Goal: Task Accomplishment & Management: Manage account settings

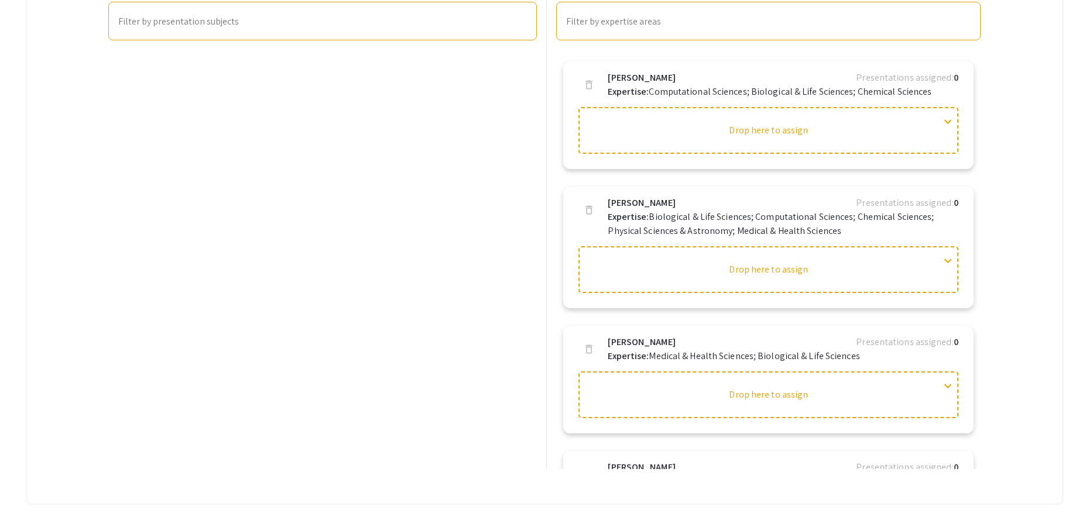
scroll to position [2105, 0]
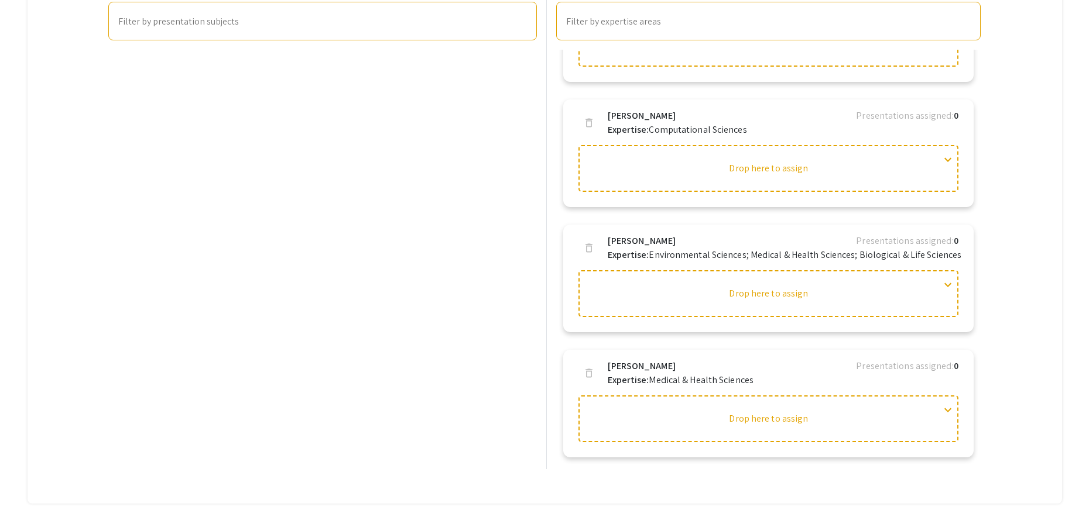
click at [293, 201] on div "Presentations search Search presentation title filter_list Sort by: Title (A-Z)…" at bounding box center [323, 201] width 438 height 536
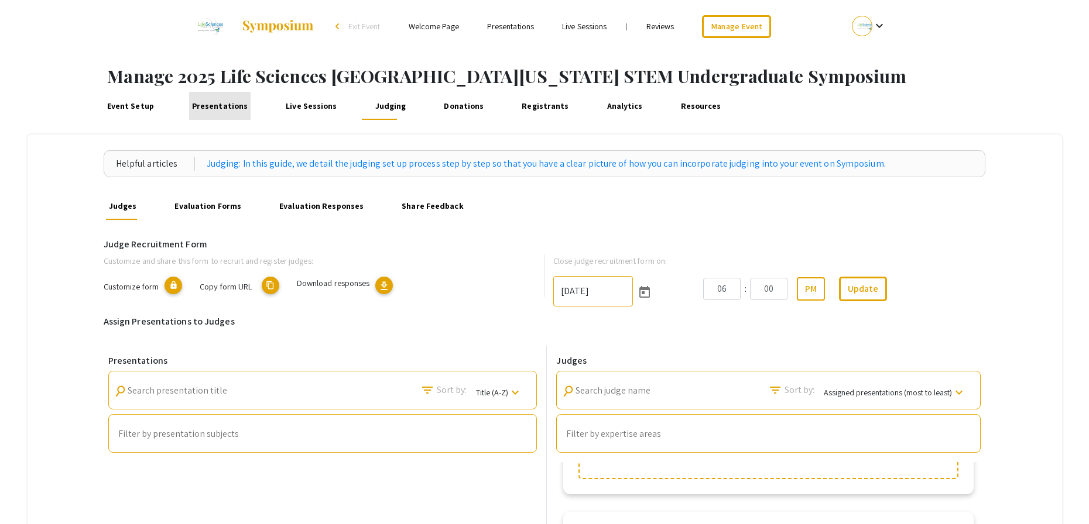
click at [218, 107] on link "Presentations" at bounding box center [219, 106] width 61 height 28
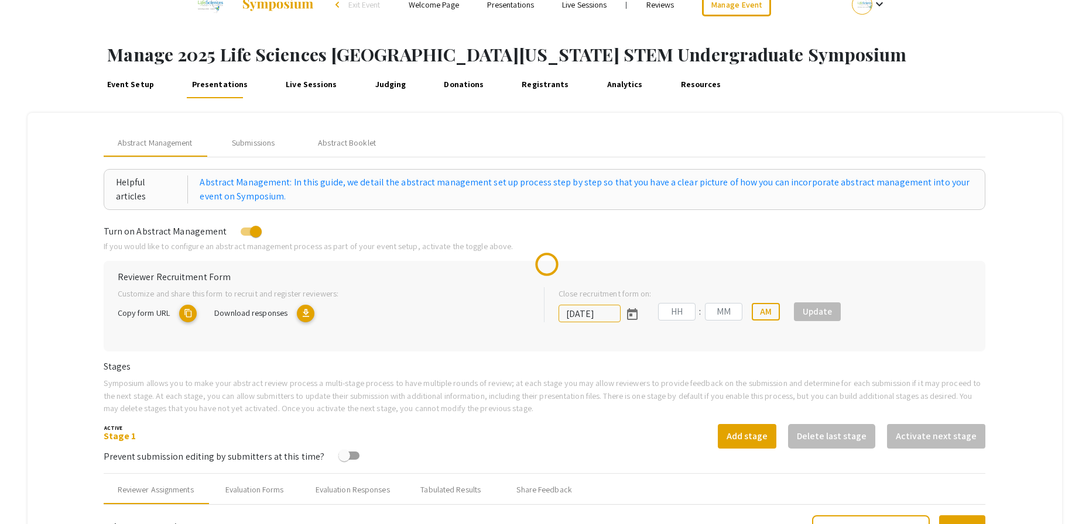
type input "[DATE]"
type input "05"
type input "00"
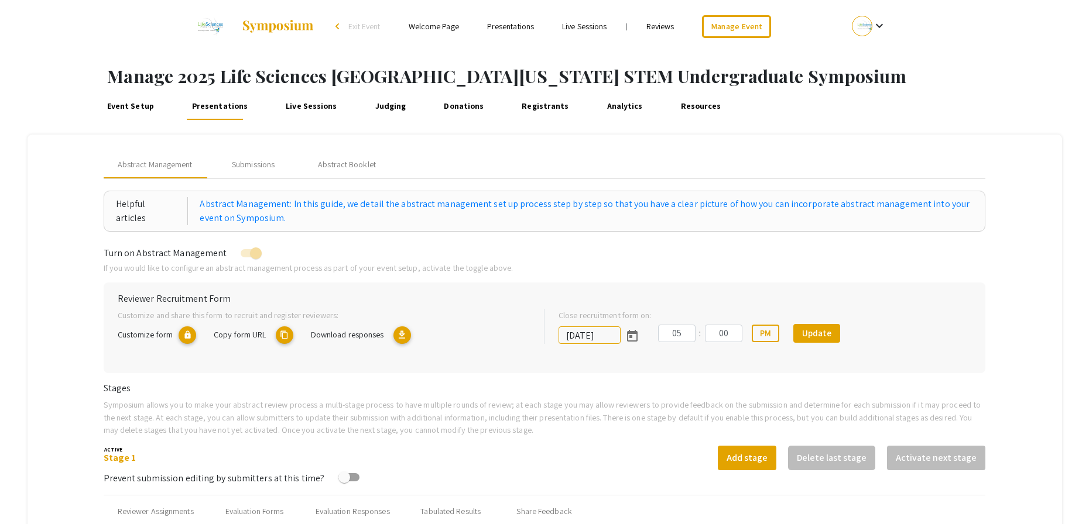
click at [376, 101] on link "Judging" at bounding box center [390, 106] width 36 height 28
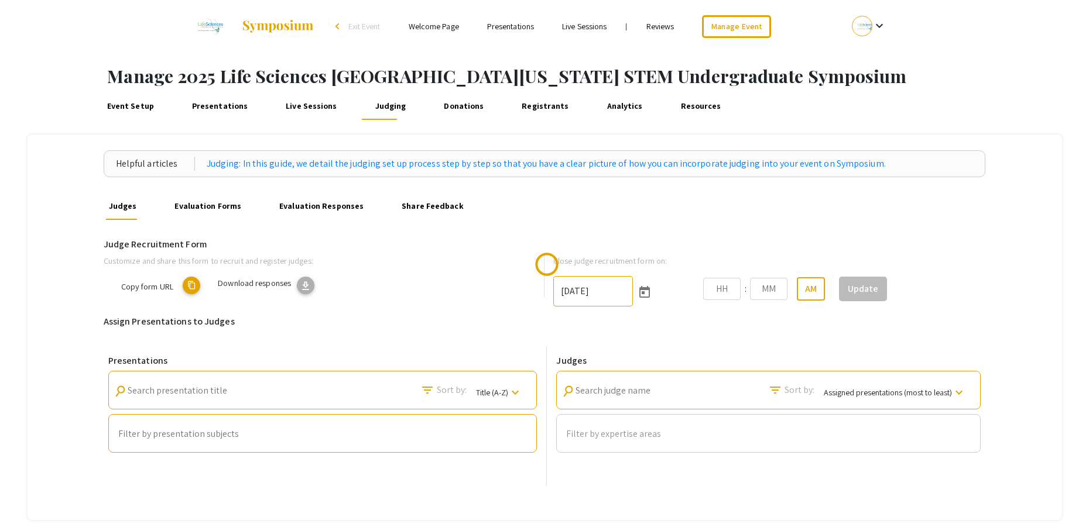
type input "[DATE]"
type input "06"
type input "00"
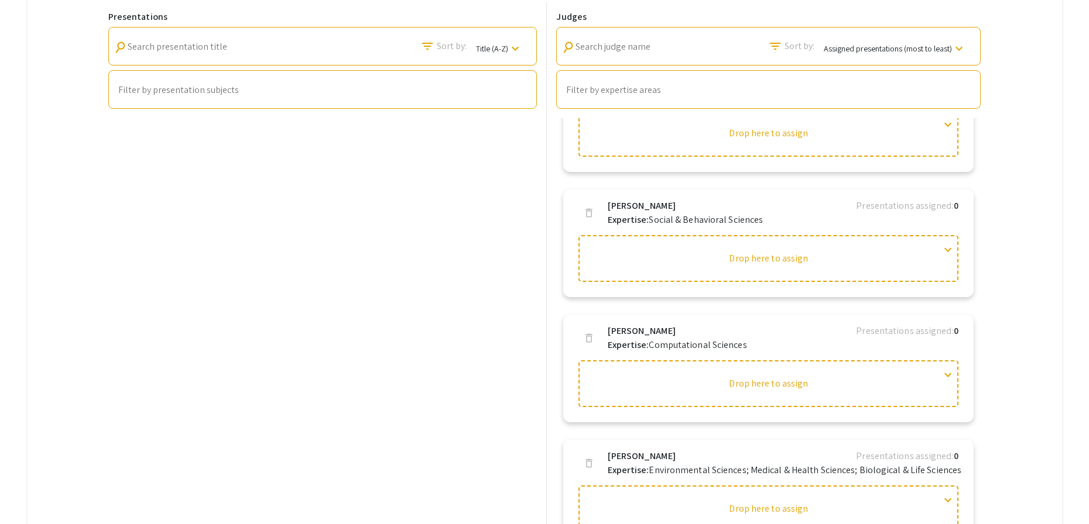
scroll to position [1944, 0]
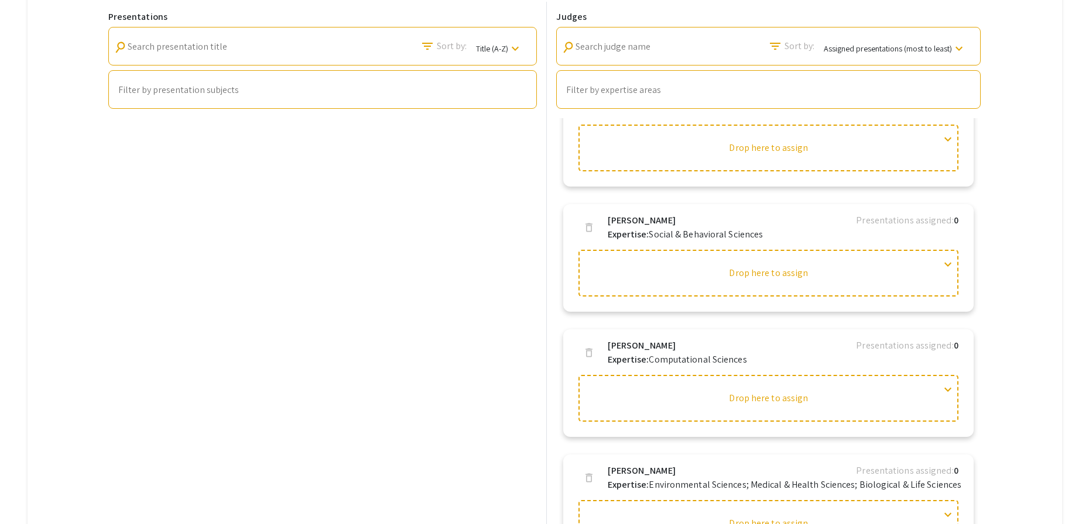
click at [458, 218] on div "Presentations search Search presentation title filter_list Sort by: Title (A-Z)…" at bounding box center [323, 270] width 438 height 536
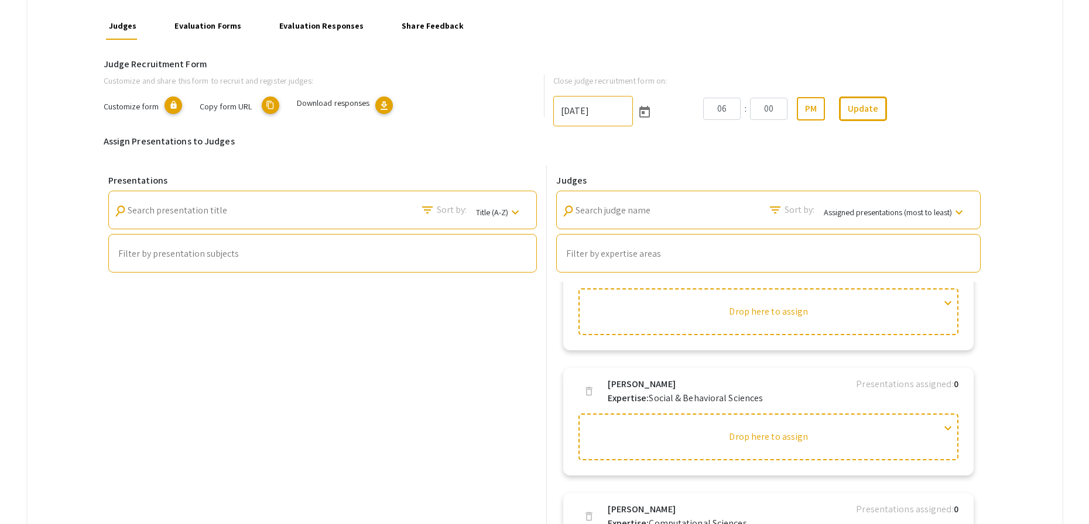
scroll to position [0, 0]
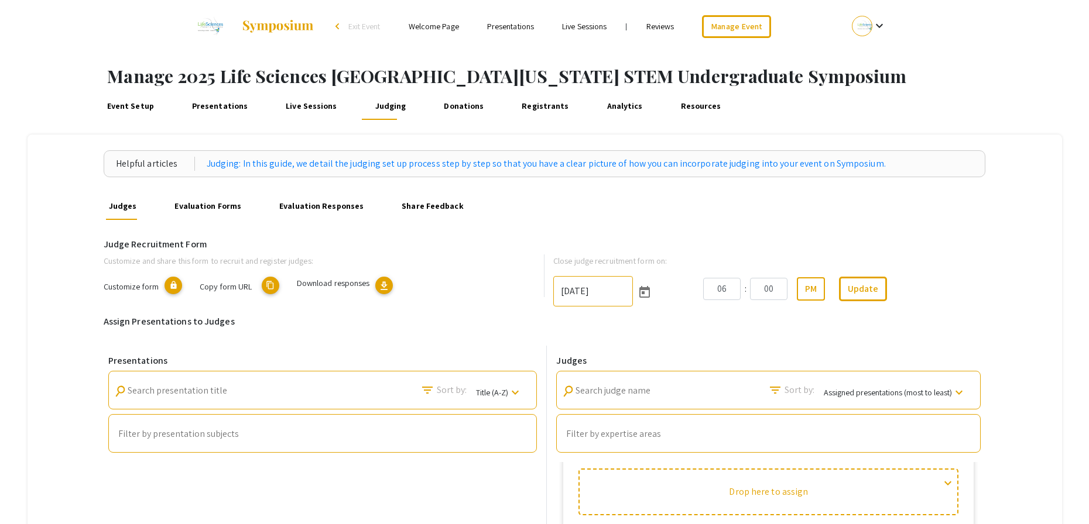
click at [236, 107] on link "Presentations" at bounding box center [219, 106] width 61 height 28
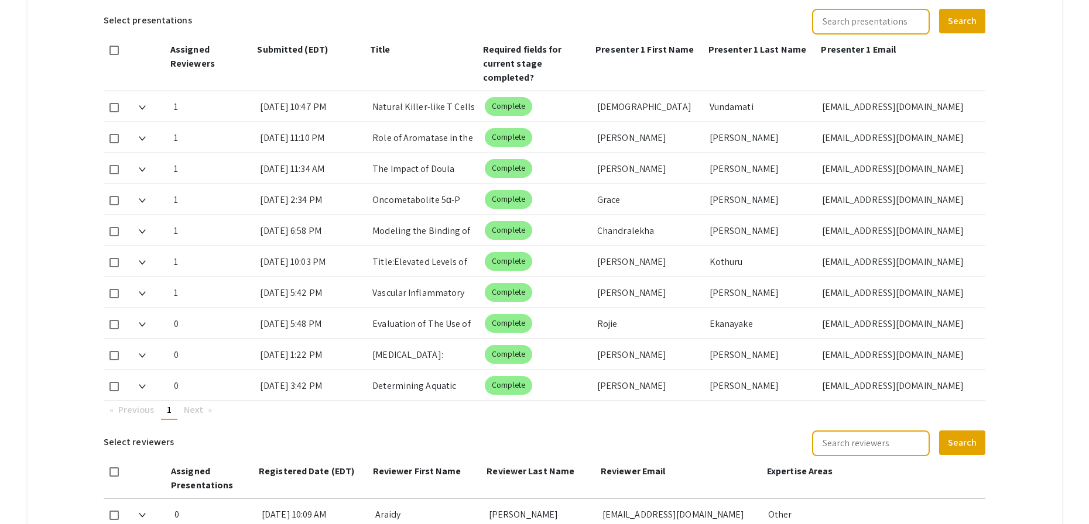
scroll to position [685, 0]
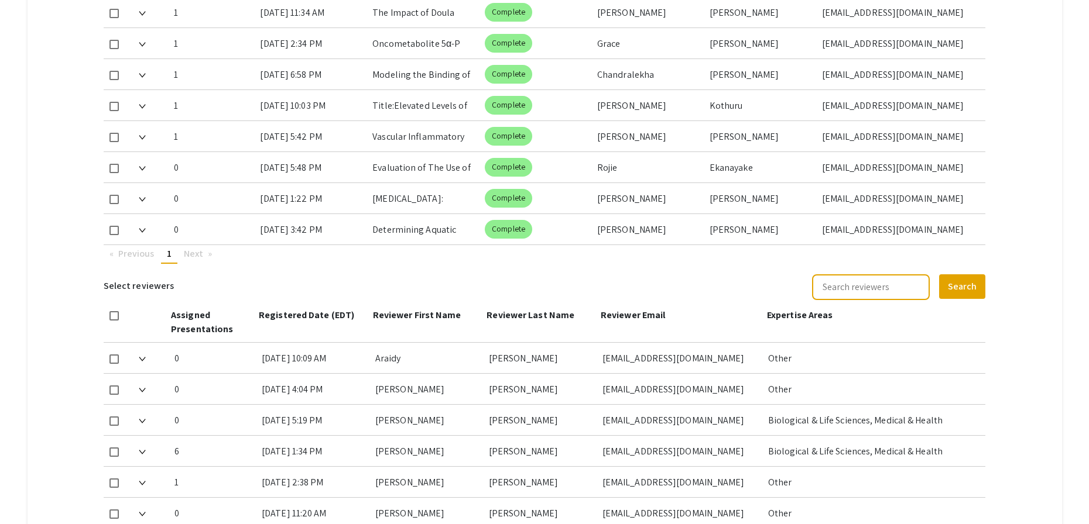
click at [116, 176] on mat-checkbox at bounding box center [113, 167] width 9 height 31
click at [118, 171] on span at bounding box center [113, 168] width 9 height 9
click at [114, 173] on input "checkbox" at bounding box center [114, 173] width 1 height 1
checkbox input "true"
click at [116, 194] on mat-checkbox at bounding box center [113, 198] width 9 height 31
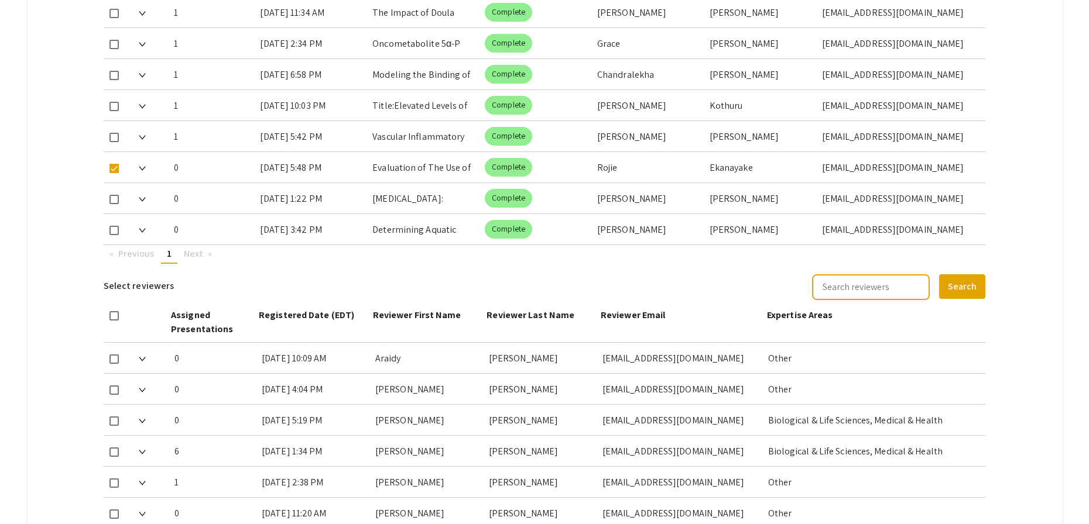
click at [119, 204] on span at bounding box center [113, 199] width 9 height 9
click at [114, 204] on input "checkbox" at bounding box center [114, 204] width 1 height 1
click at [112, 198] on span at bounding box center [113, 199] width 9 height 9
click at [114, 204] on input "checkbox" at bounding box center [114, 204] width 1 height 1
checkbox input "false"
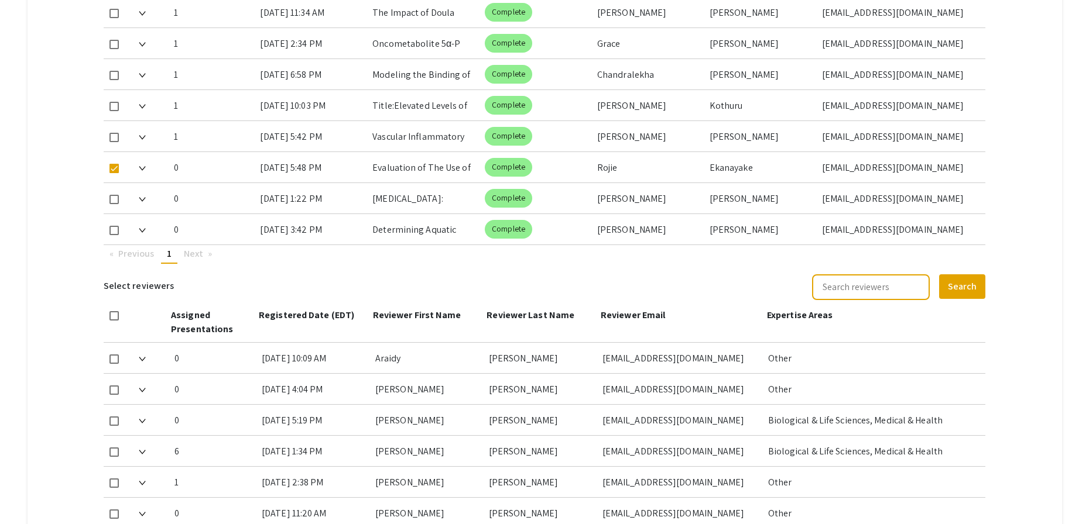
click at [119, 167] on div at bounding box center [117, 167] width 26 height 30
click at [116, 169] on span at bounding box center [113, 168] width 9 height 9
click at [114, 173] on input "checkbox" at bounding box center [114, 173] width 1 height 1
checkbox input "false"
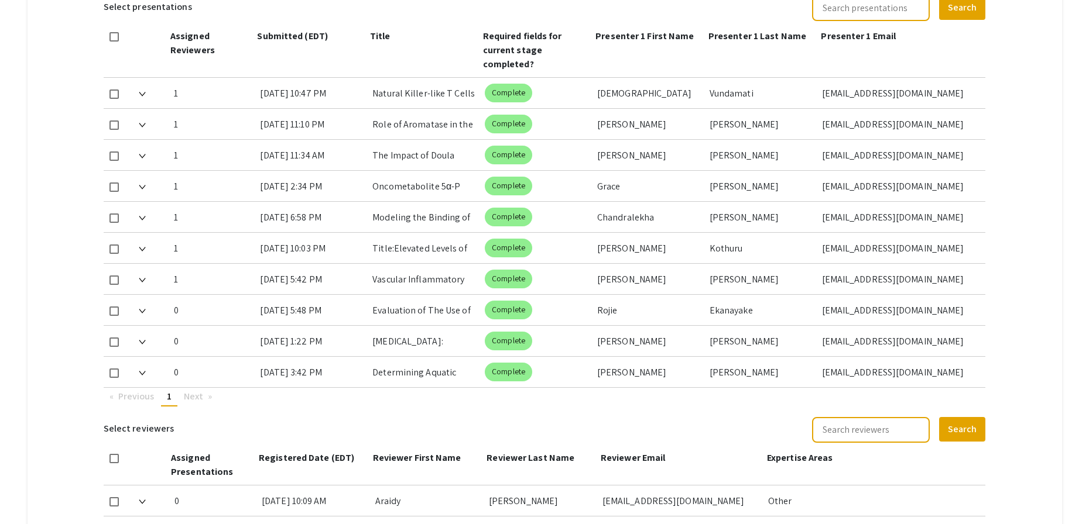
scroll to position [491, 0]
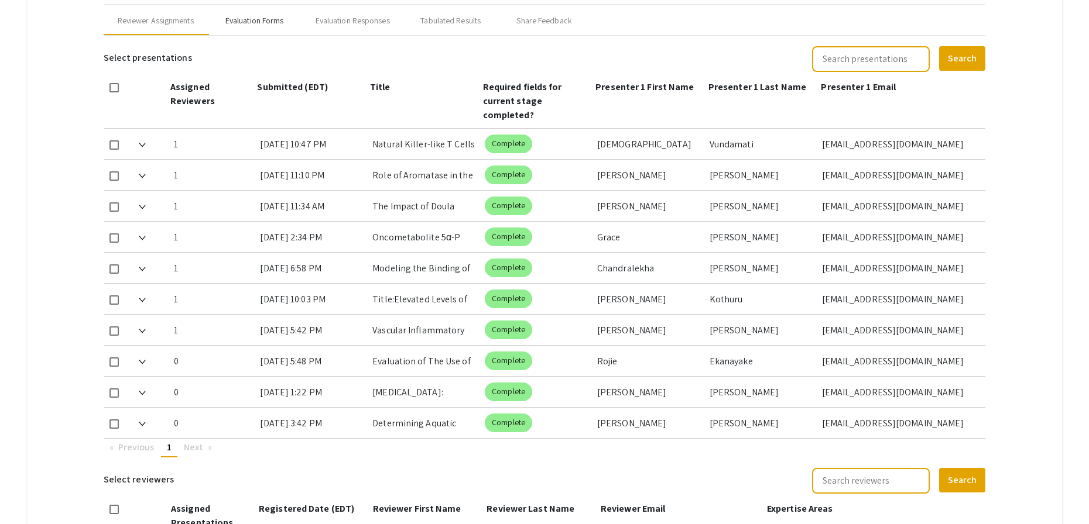
click at [267, 25] on div "Evaluation Forms" at bounding box center [254, 21] width 59 height 12
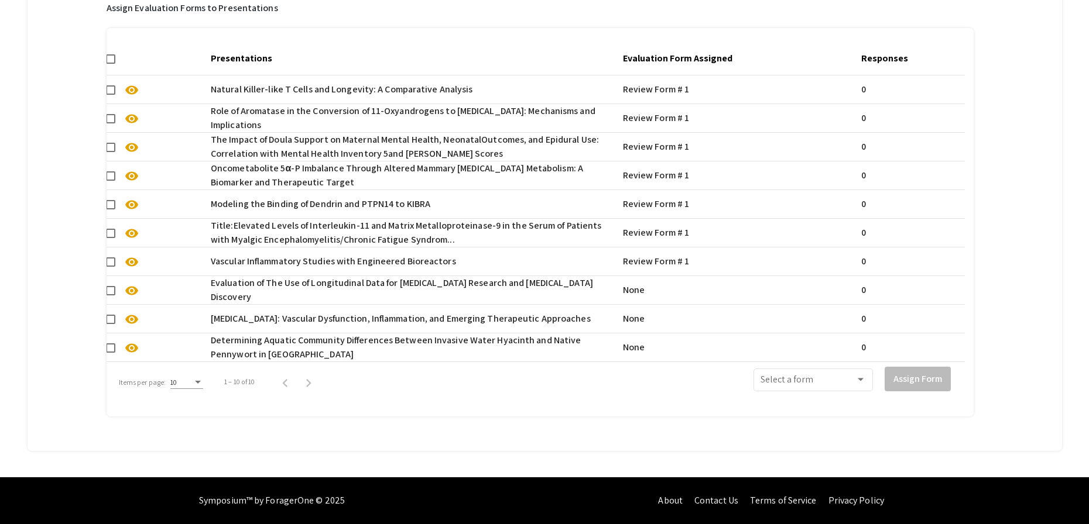
scroll to position [0, 0]
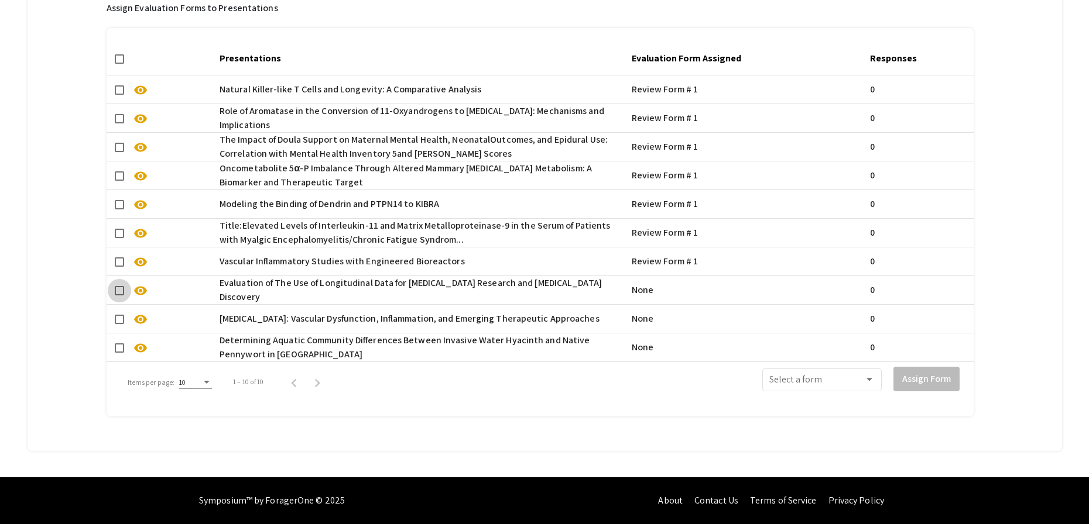
click at [116, 286] on span at bounding box center [119, 290] width 9 height 9
click at [119, 296] on input "checkbox" at bounding box center [119, 296] width 1 height 1
checkbox input "true"
click at [123, 315] on span at bounding box center [119, 319] width 9 height 9
click at [119, 324] on input "checkbox" at bounding box center [119, 324] width 1 height 1
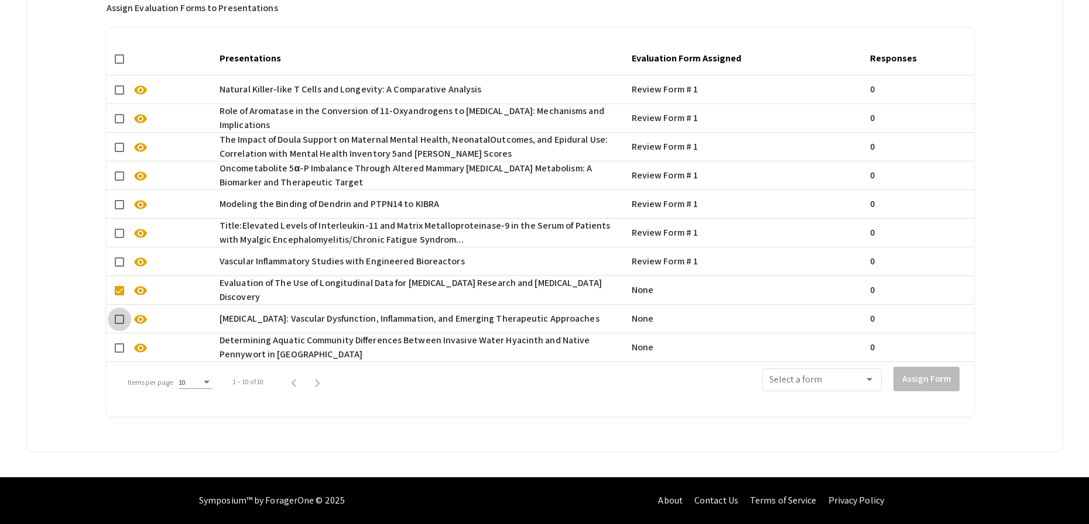
checkbox input "true"
click at [121, 344] on span at bounding box center [119, 348] width 9 height 9
click at [119, 353] on input "checkbox" at bounding box center [119, 353] width 1 height 1
checkbox input "true"
click at [826, 377] on span at bounding box center [816, 382] width 95 height 11
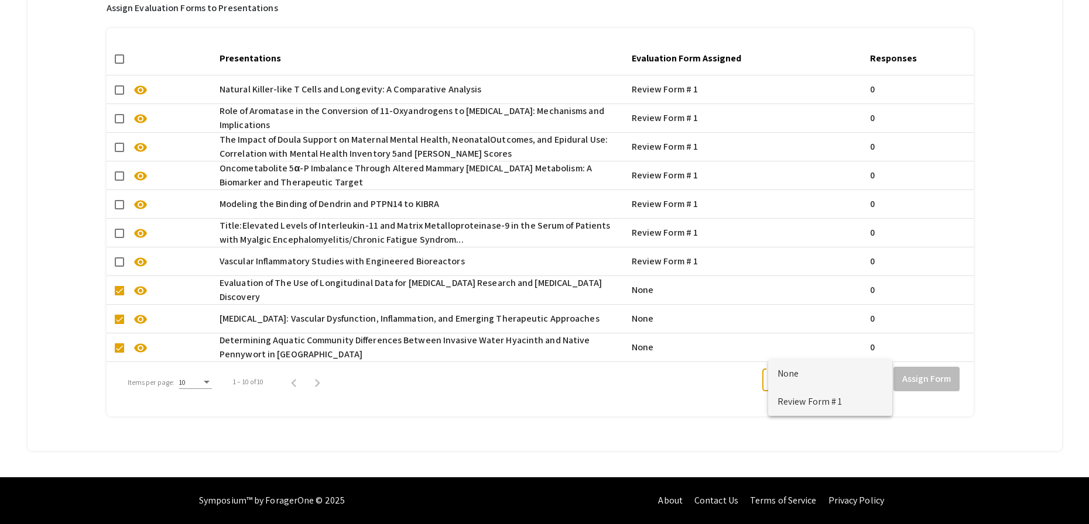
click at [835, 408] on span "Review Form # 1" at bounding box center [829, 402] width 105 height 28
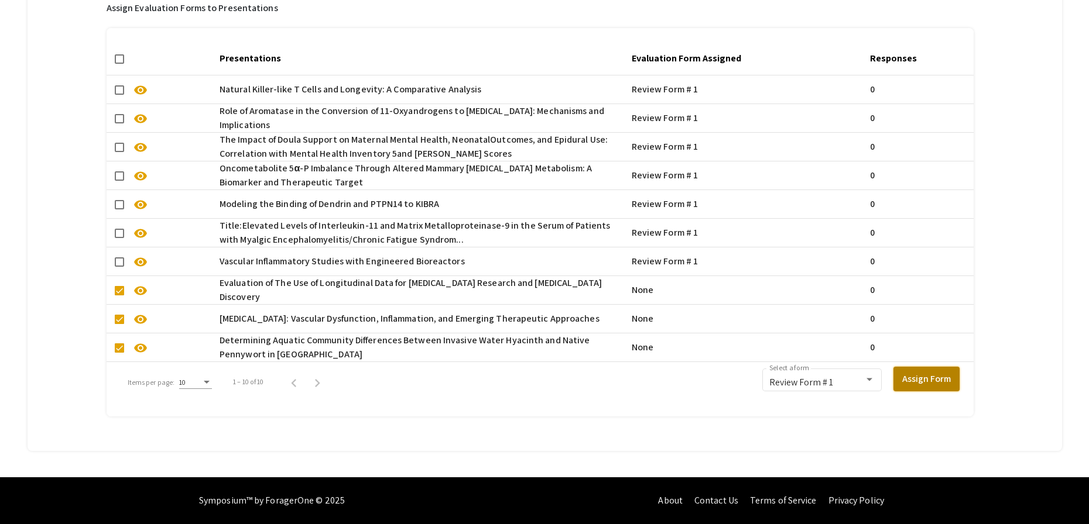
click at [918, 373] on button "Assign Form" at bounding box center [926, 379] width 66 height 25
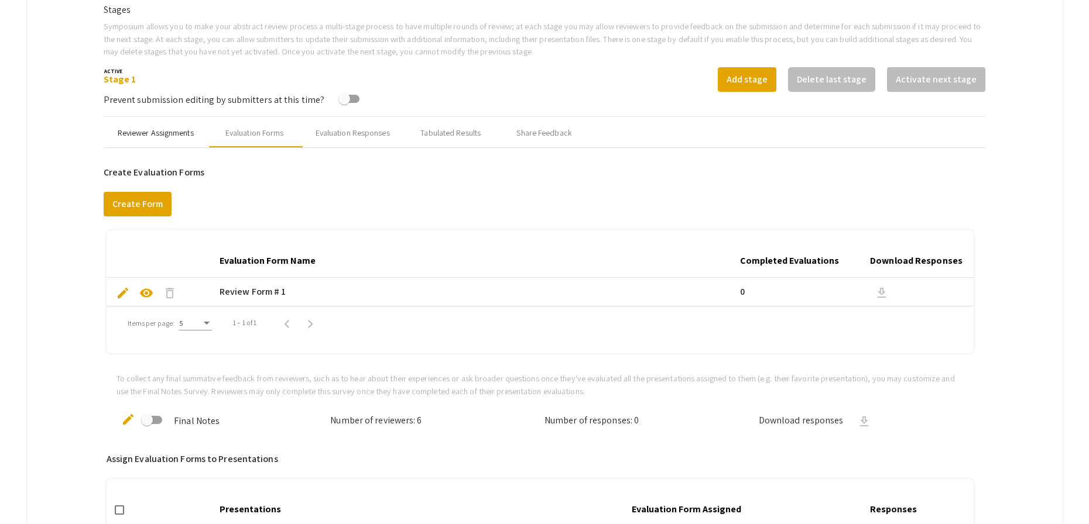
click at [160, 129] on div "Reviewer Assignments" at bounding box center [156, 133] width 76 height 12
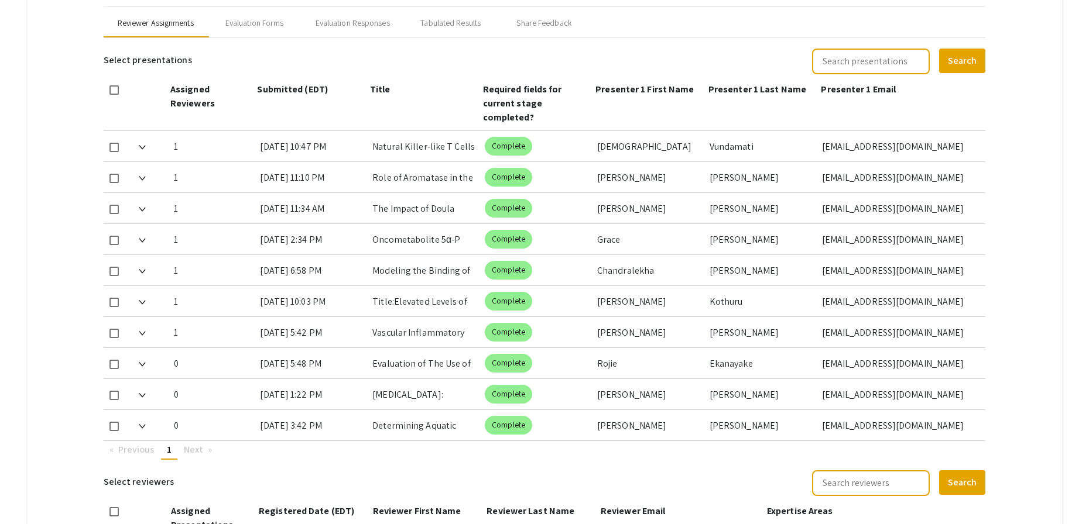
scroll to position [550, 0]
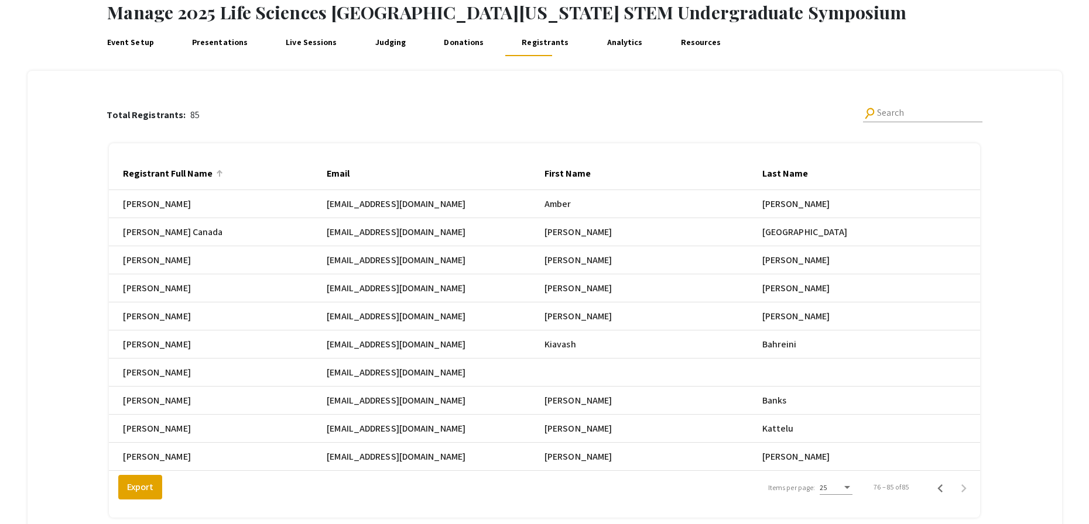
scroll to position [59, 0]
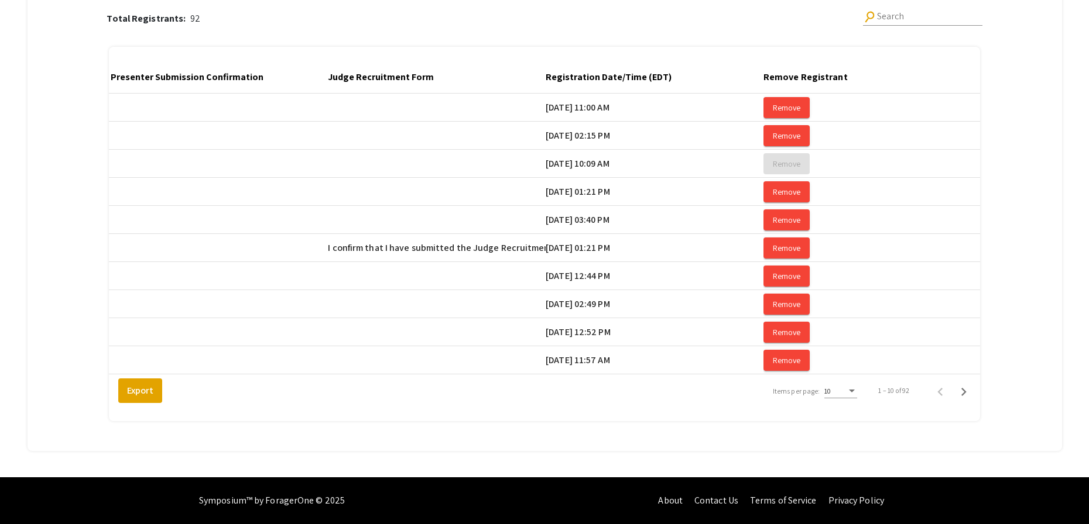
scroll to position [0, 1990]
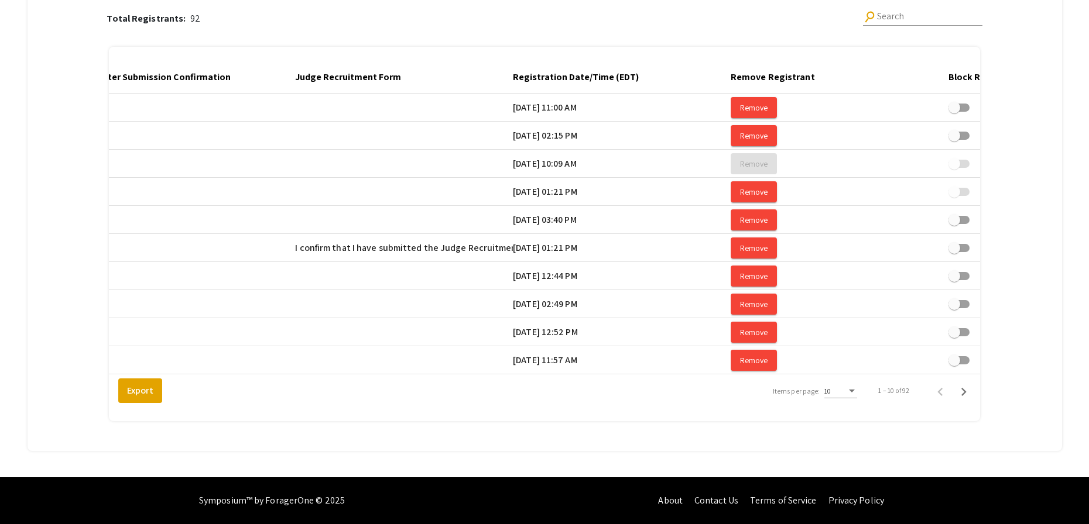
click at [621, 107] on mat-cell "08/13/2025, 11:00 AM" at bounding box center [622, 108] width 218 height 28
click at [615, 99] on mat-cell "08/13/2025, 11:00 AM" at bounding box center [622, 108] width 218 height 28
click at [648, 74] on div at bounding box center [647, 76] width 4 height 4
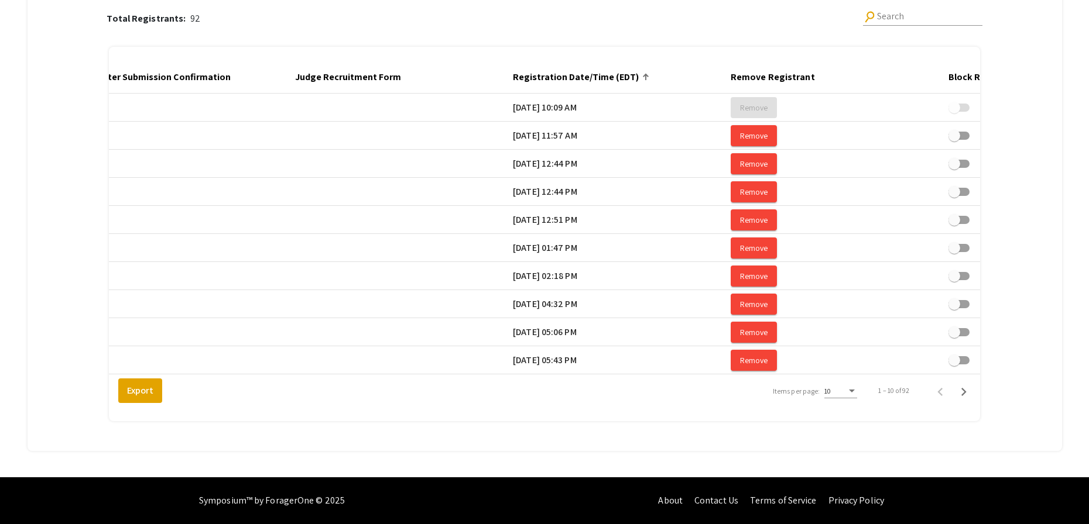
click at [857, 389] on div "Items per page:" at bounding box center [851, 391] width 11 height 8
click at [856, 413] on span "25" at bounding box center [847, 412] width 33 height 21
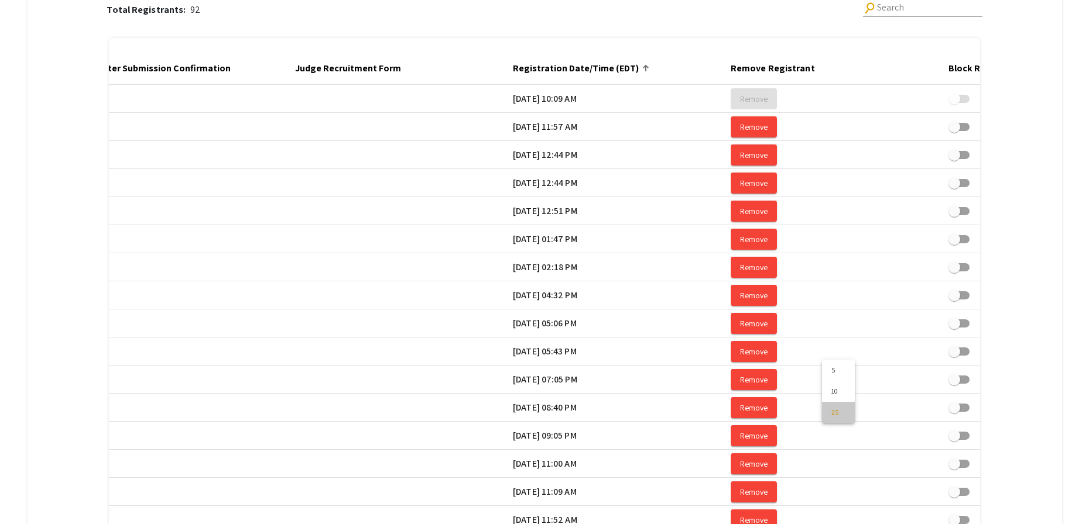
scroll to position [591, 0]
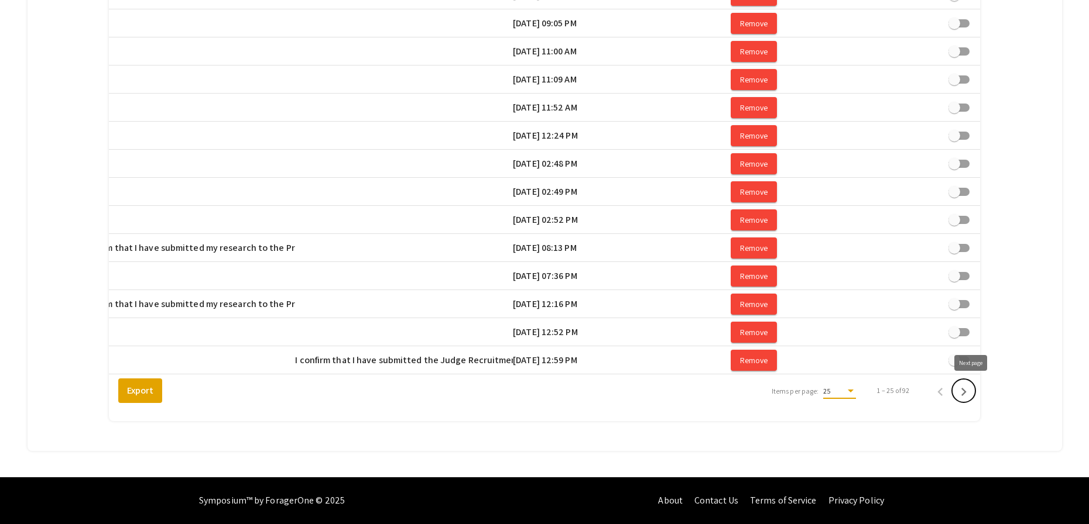
click at [966, 393] on icon "Next page" at bounding box center [963, 392] width 16 height 16
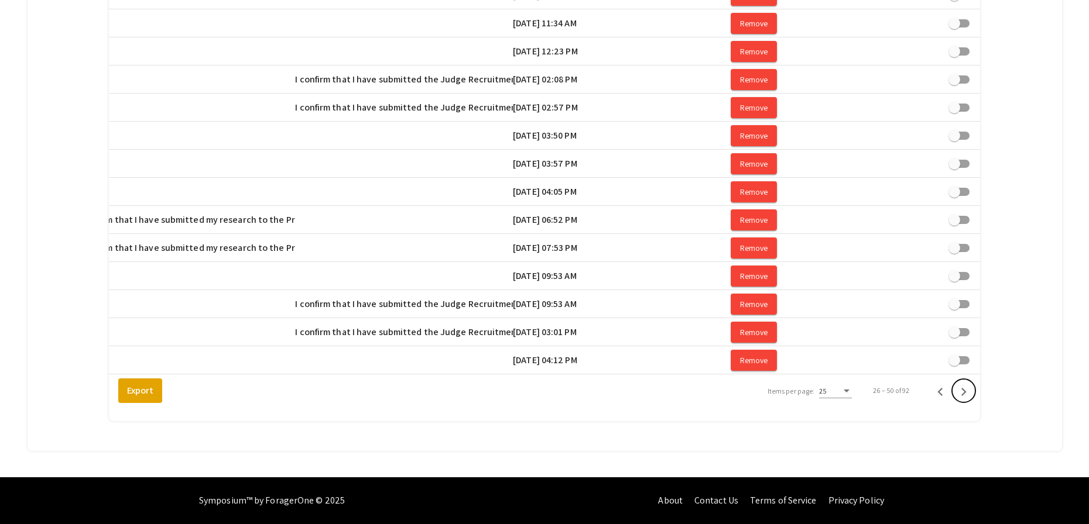
click at [966, 393] on icon "Next page" at bounding box center [963, 392] width 16 height 16
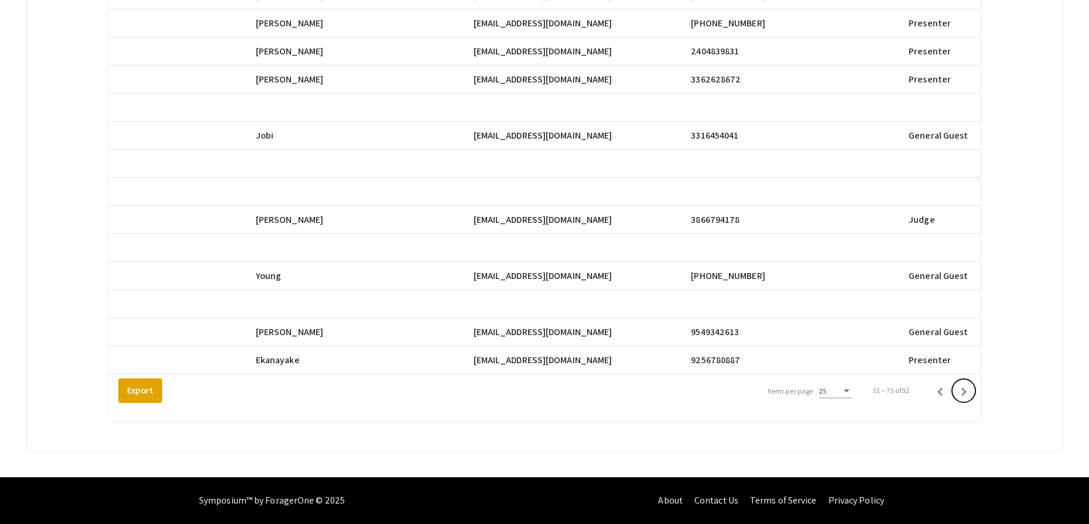
scroll to position [0, 504]
click at [972, 394] on icon "Next page" at bounding box center [963, 392] width 16 height 16
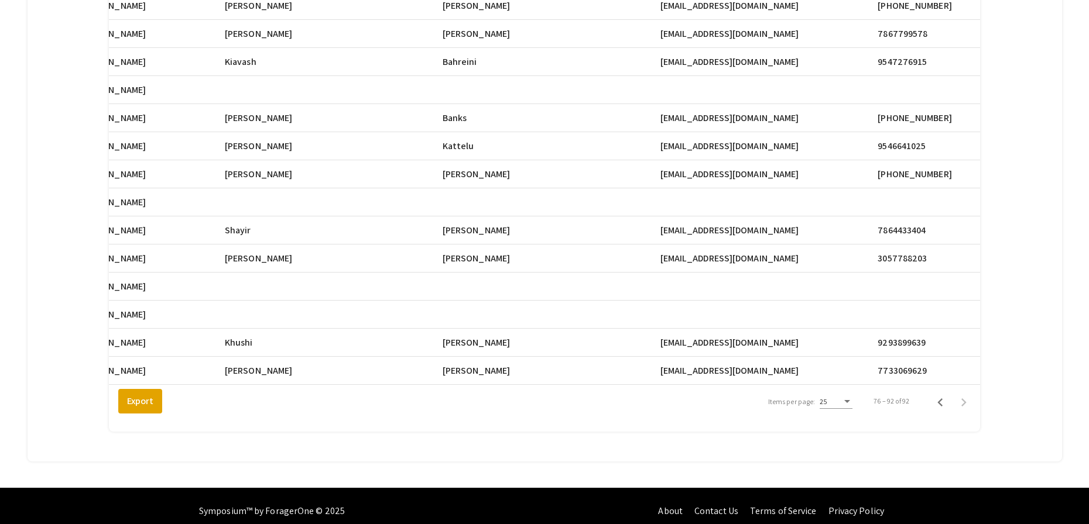
scroll to position [0, 319]
drag, startPoint x: 740, startPoint y: 231, endPoint x: 670, endPoint y: 234, distance: 70.3
click at [670, 234] on span "sland044@fiu.edu" at bounding box center [730, 231] width 139 height 14
copy span "sland044@fiu.edu"
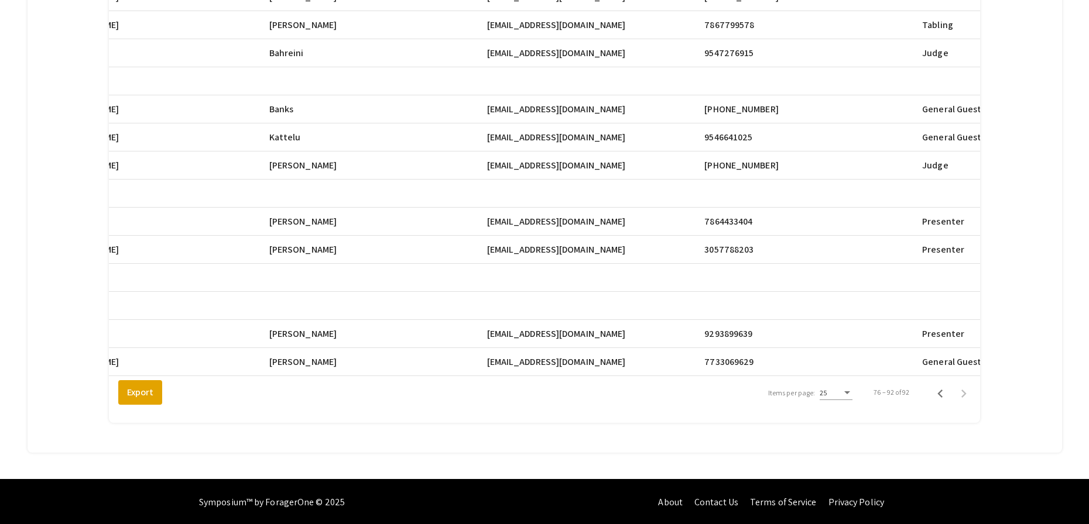
scroll to position [366, 0]
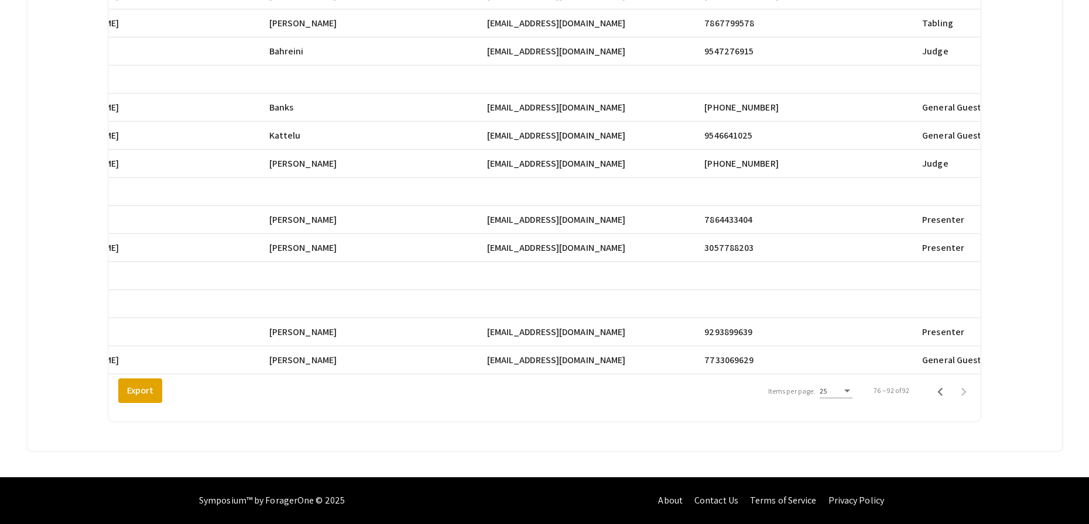
drag, startPoint x: 496, startPoint y: 324, endPoint x: 595, endPoint y: 325, distance: 98.9
click at [595, 325] on span "kf1290@mynsu.nova.edu" at bounding box center [556, 332] width 139 height 14
copy span "kf1290@mynsu.nova.edu"
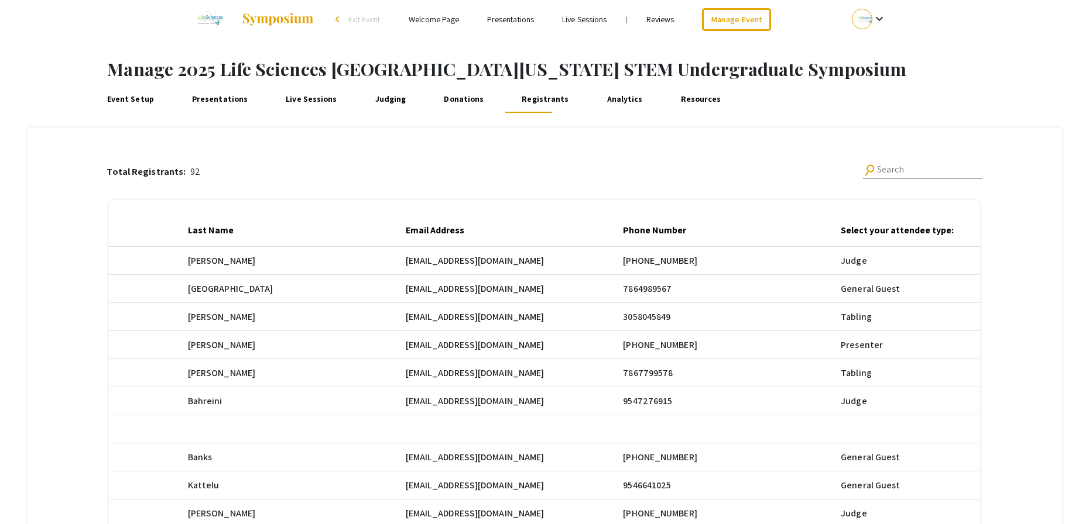
scroll to position [0, 0]
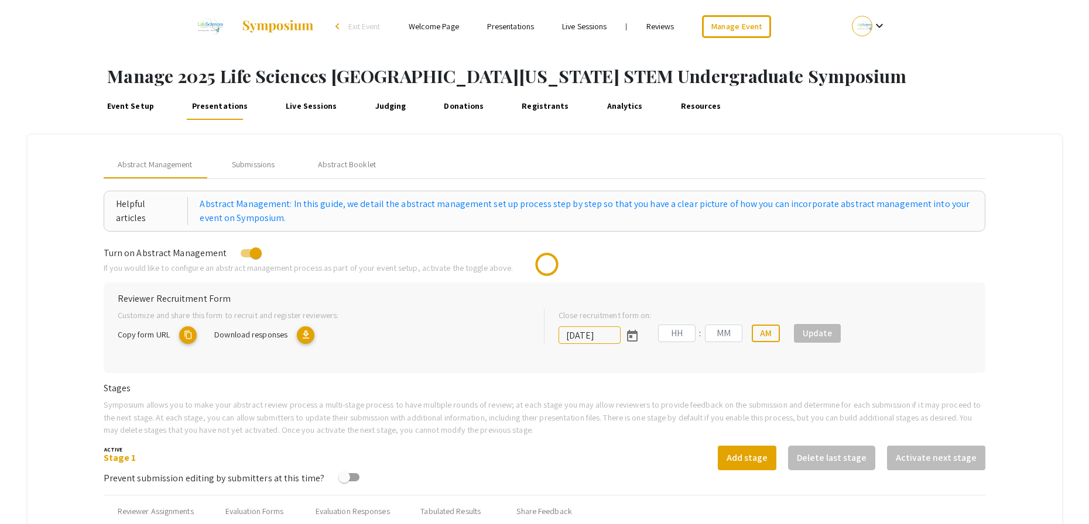
type input "[DATE]"
type input "05"
type input "00"
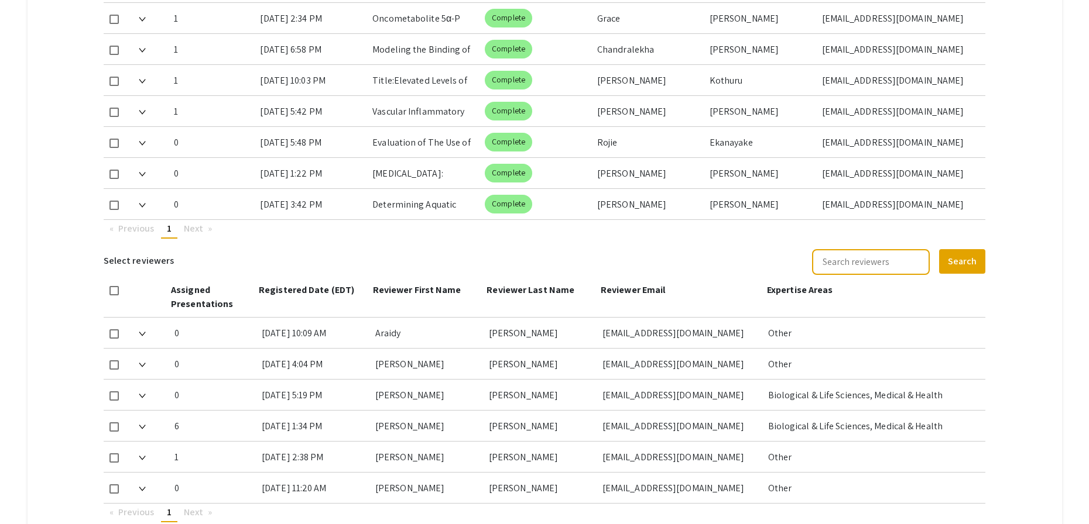
scroll to position [737, 0]
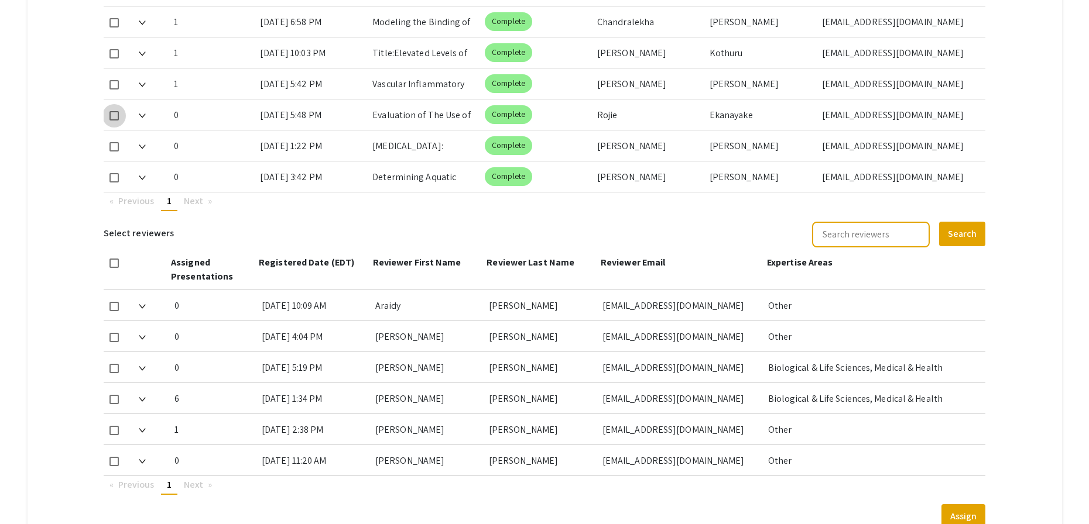
click at [112, 116] on span at bounding box center [113, 115] width 9 height 9
click at [114, 121] on input "checkbox" at bounding box center [114, 121] width 1 height 1
checkbox input "true"
click at [115, 177] on span at bounding box center [113, 177] width 9 height 9
click at [114, 183] on input "checkbox" at bounding box center [114, 183] width 1 height 1
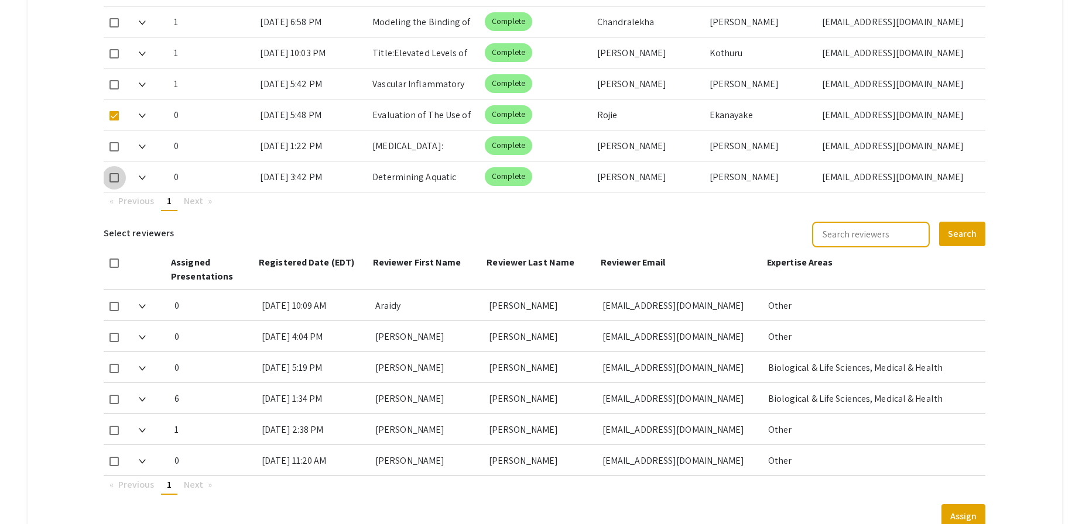
checkbox input "true"
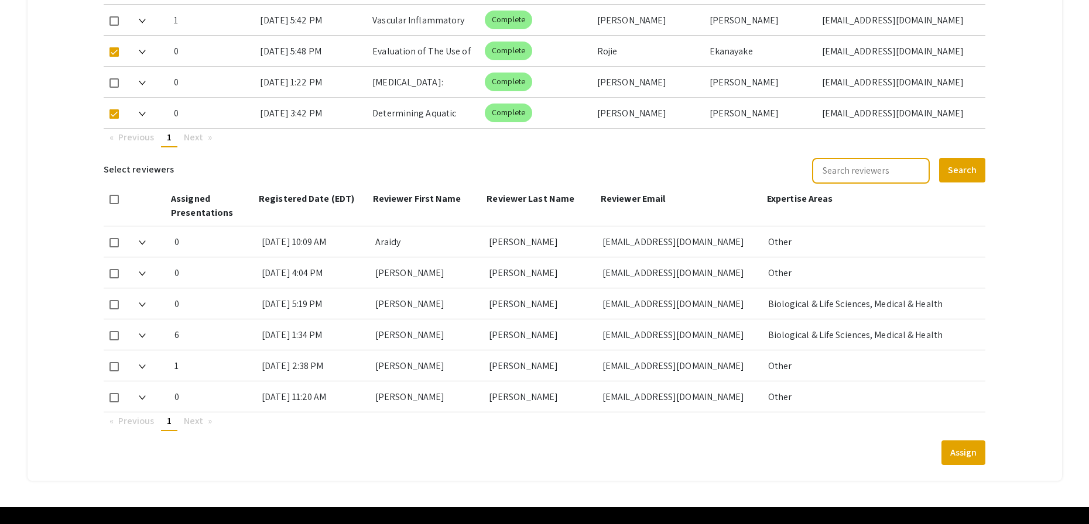
scroll to position [805, 0]
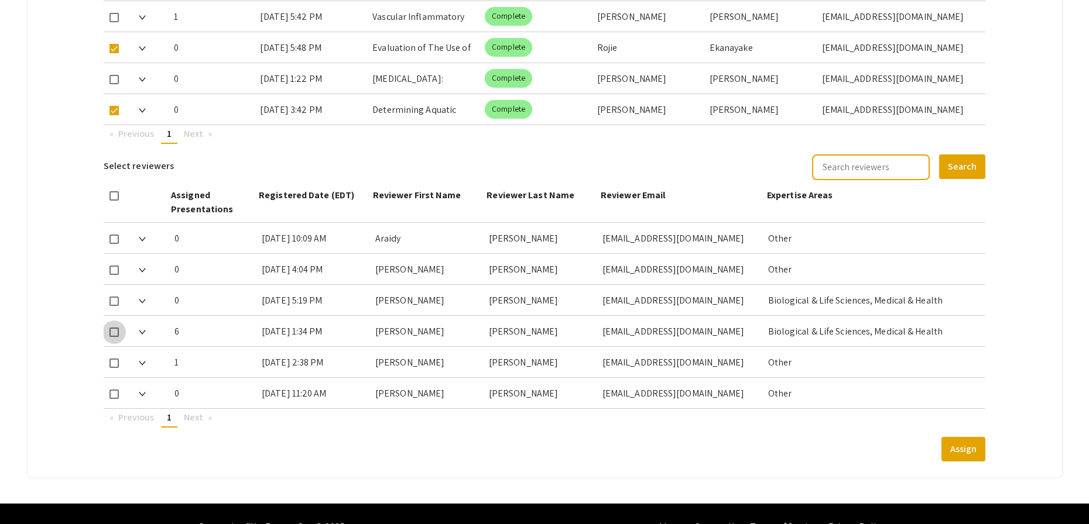
click at [114, 334] on span at bounding box center [113, 332] width 9 height 9
click at [114, 337] on input "checkbox" at bounding box center [114, 337] width 1 height 1
checkbox input "true"
click at [973, 453] on button "Assign" at bounding box center [963, 449] width 44 height 25
